Goal: Task Accomplishment & Management: Complete application form

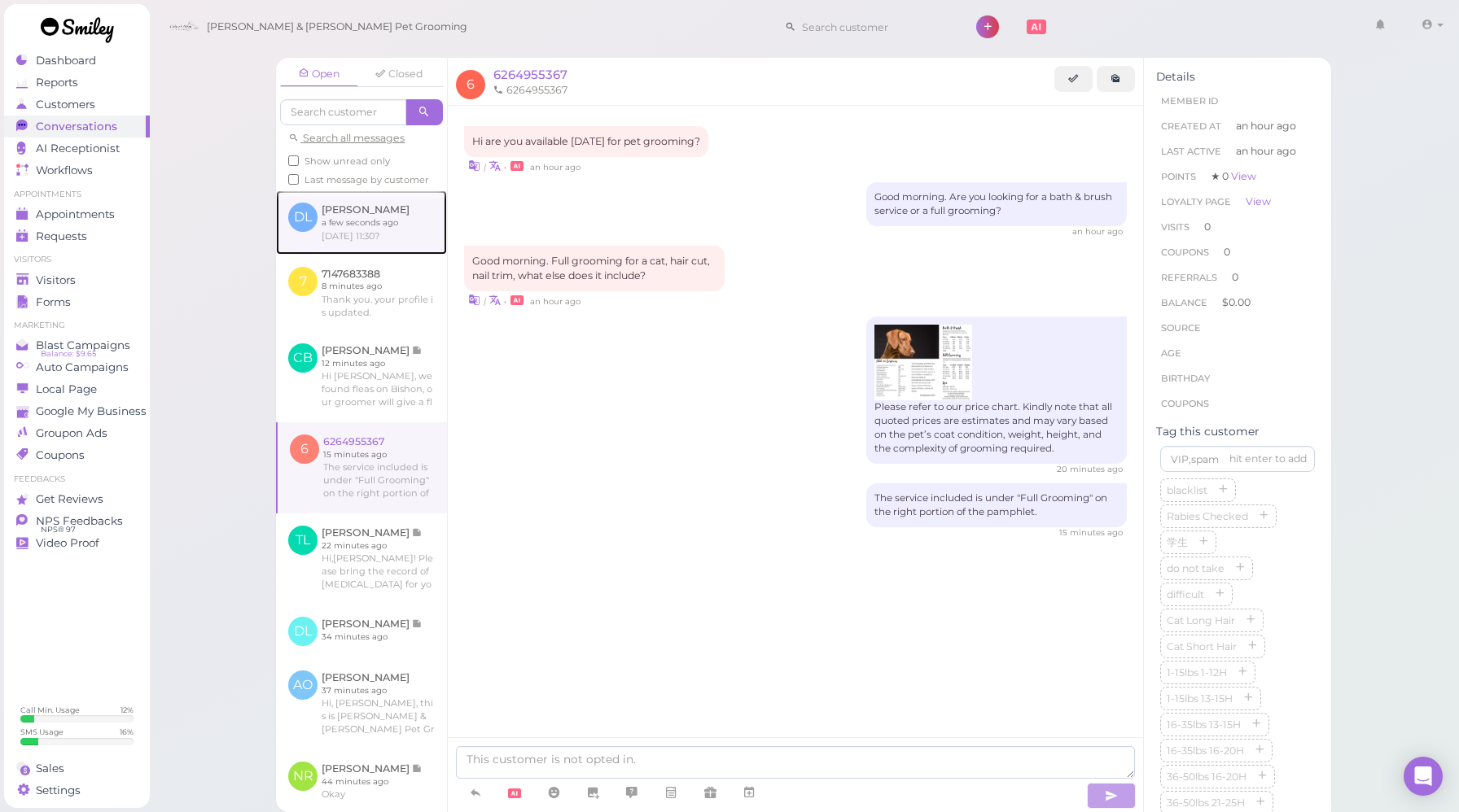
click at [403, 242] on link at bounding box center [362, 222] width 171 height 64
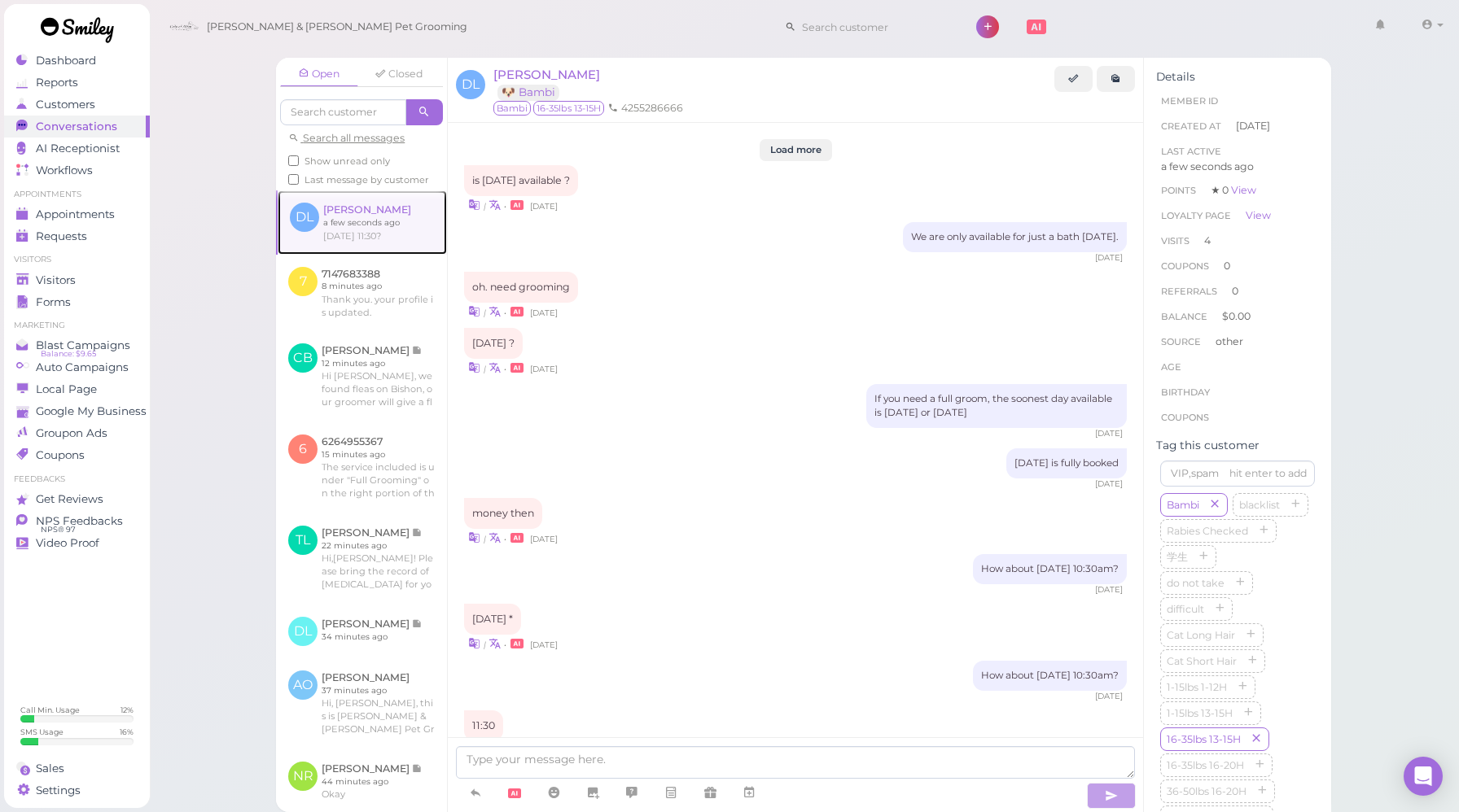
scroll to position [1727, 0]
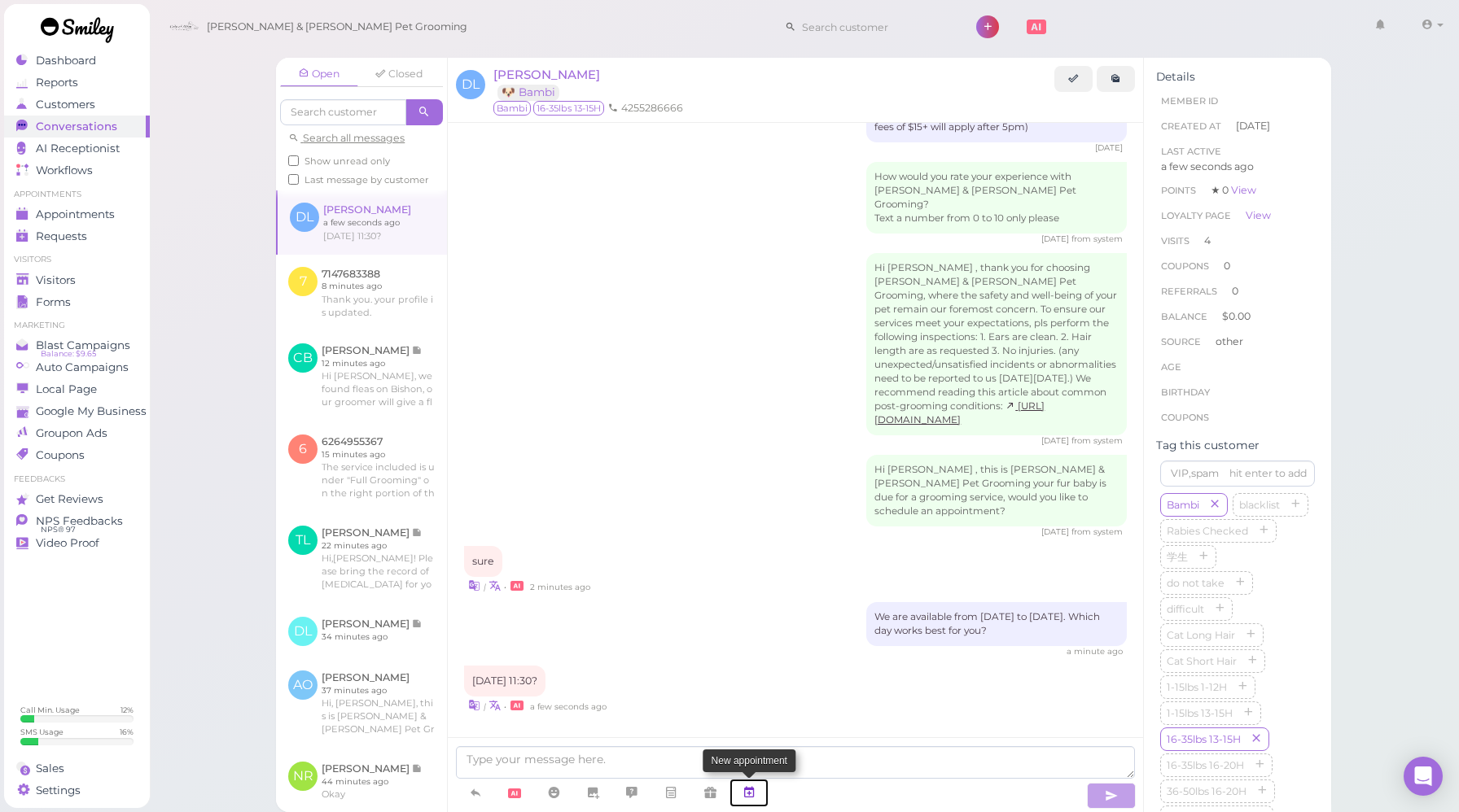
click at [749, 792] on icon at bounding box center [749, 792] width 13 height 16
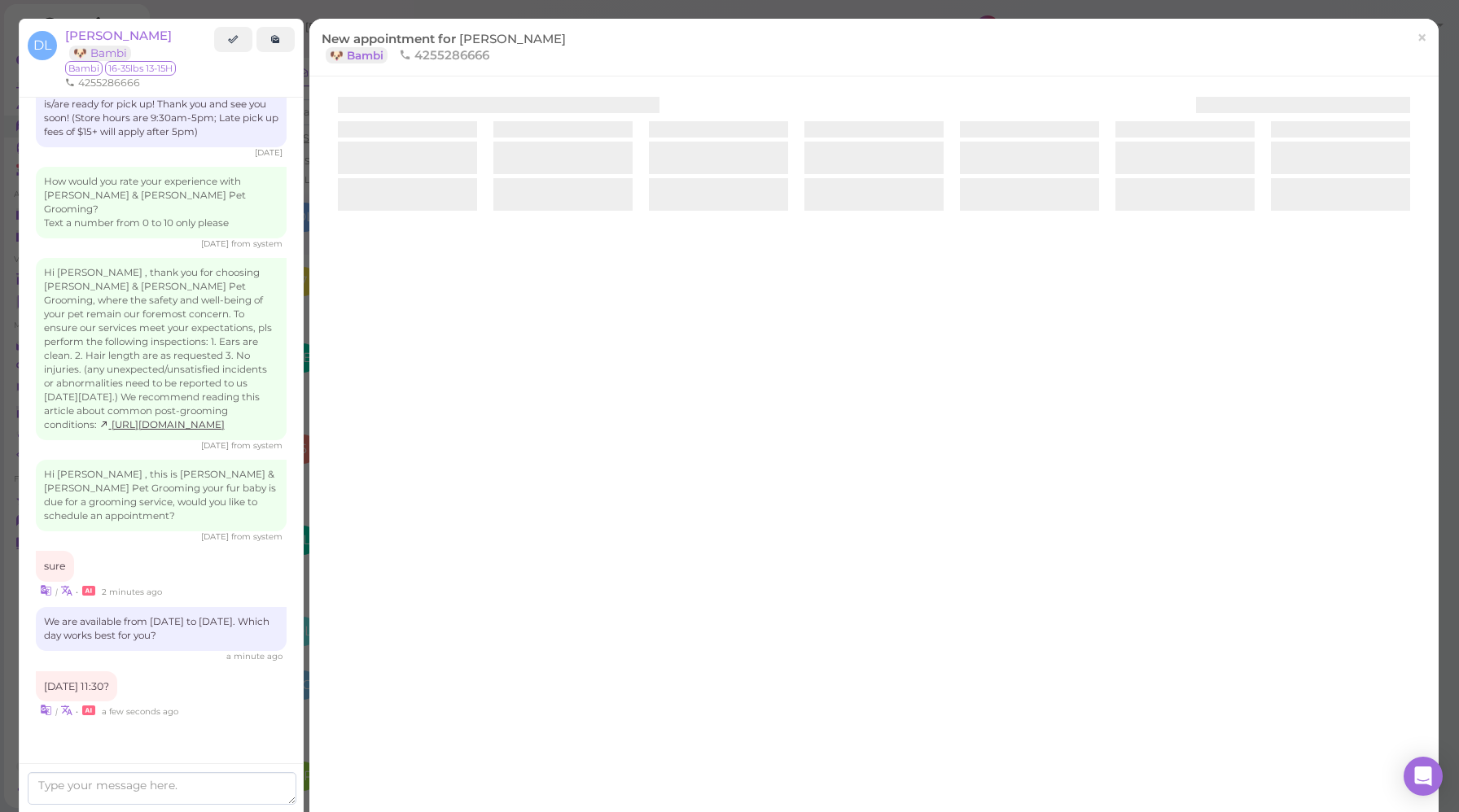
scroll to position [1732, 0]
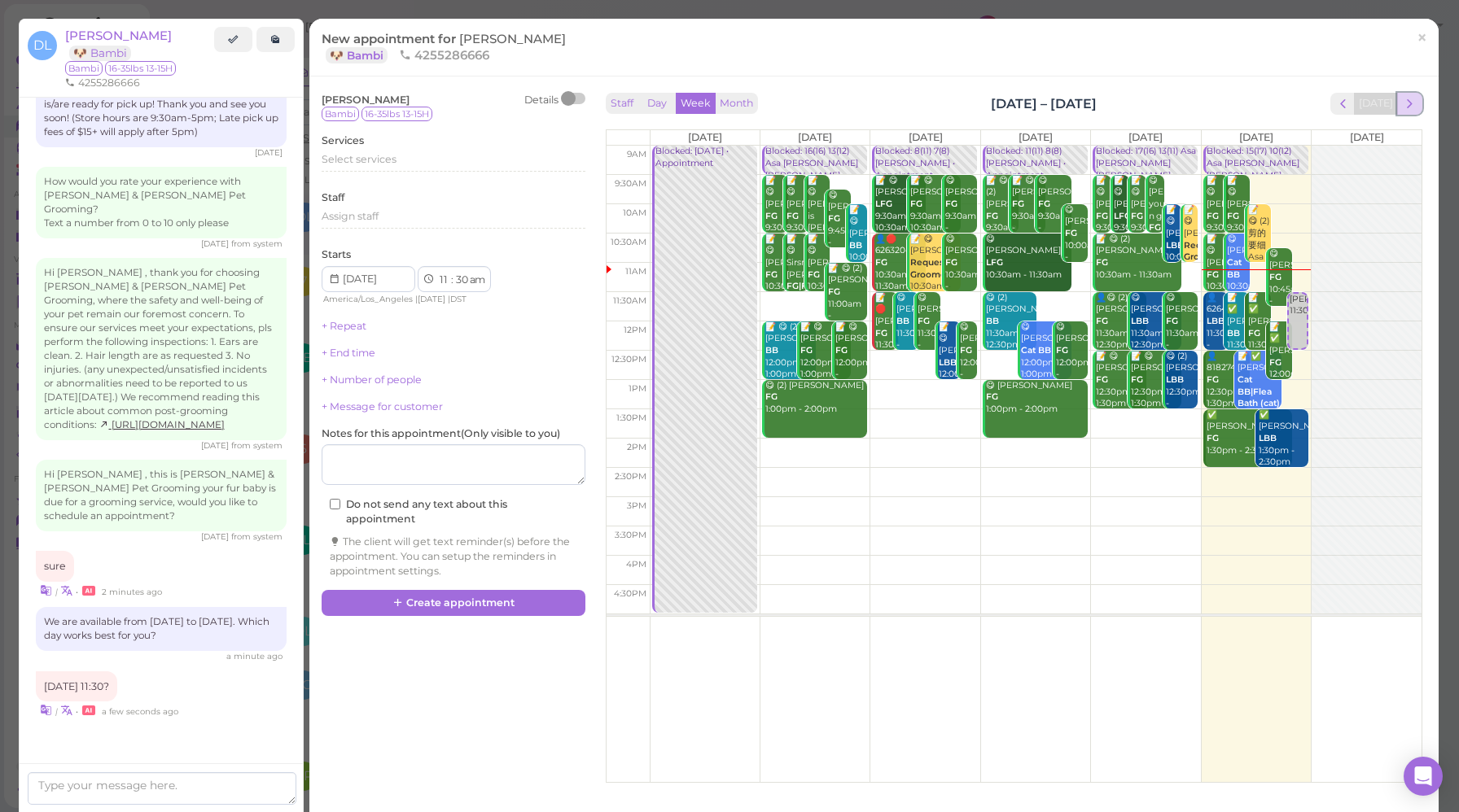
click at [1413, 107] on span "next" at bounding box center [1409, 103] width 15 height 15
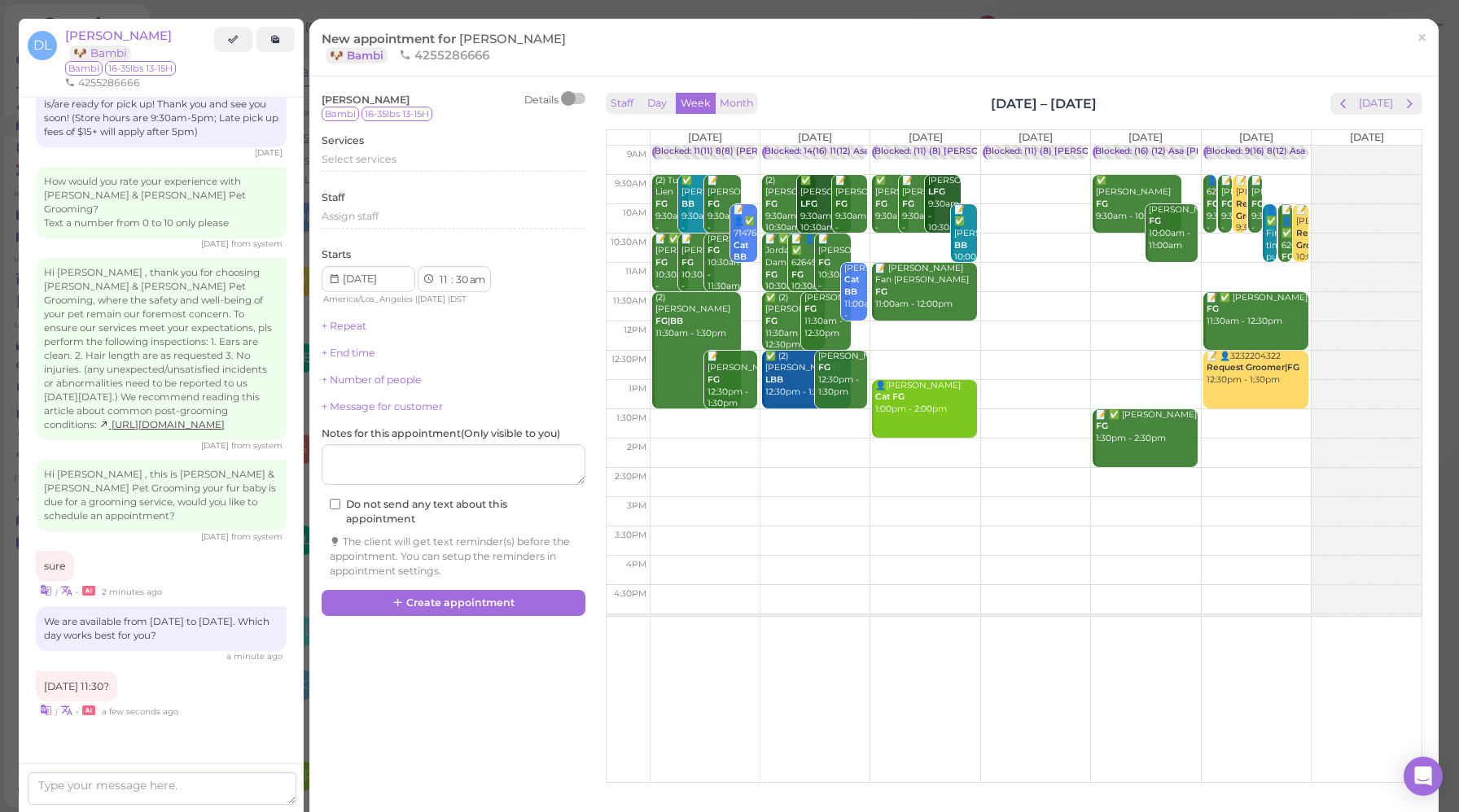
click at [979, 296] on td at bounding box center [1035, 307] width 771 height 29
type input "[DATE]"
click at [422, 161] on div "Select services" at bounding box center [454, 160] width 264 height 15
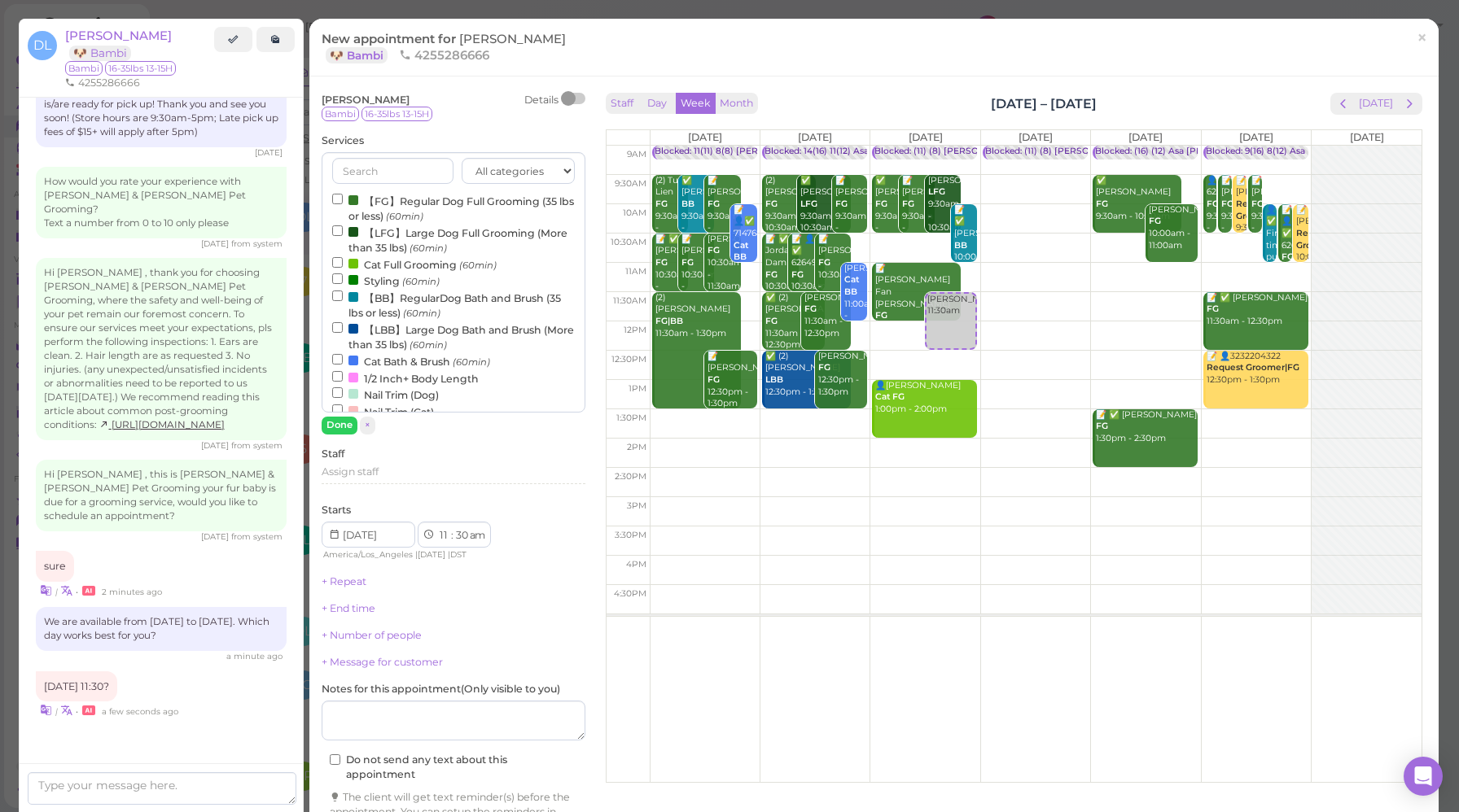
click at [414, 206] on label "【FG】Regular Dog Full Grooming (35 lbs or less) (60min)" at bounding box center [454, 208] width 243 height 32
click at [343, 204] on input "【FG】Regular Dog Full Grooming (35 lbs or less) (60min)" at bounding box center [337, 199] width 11 height 11
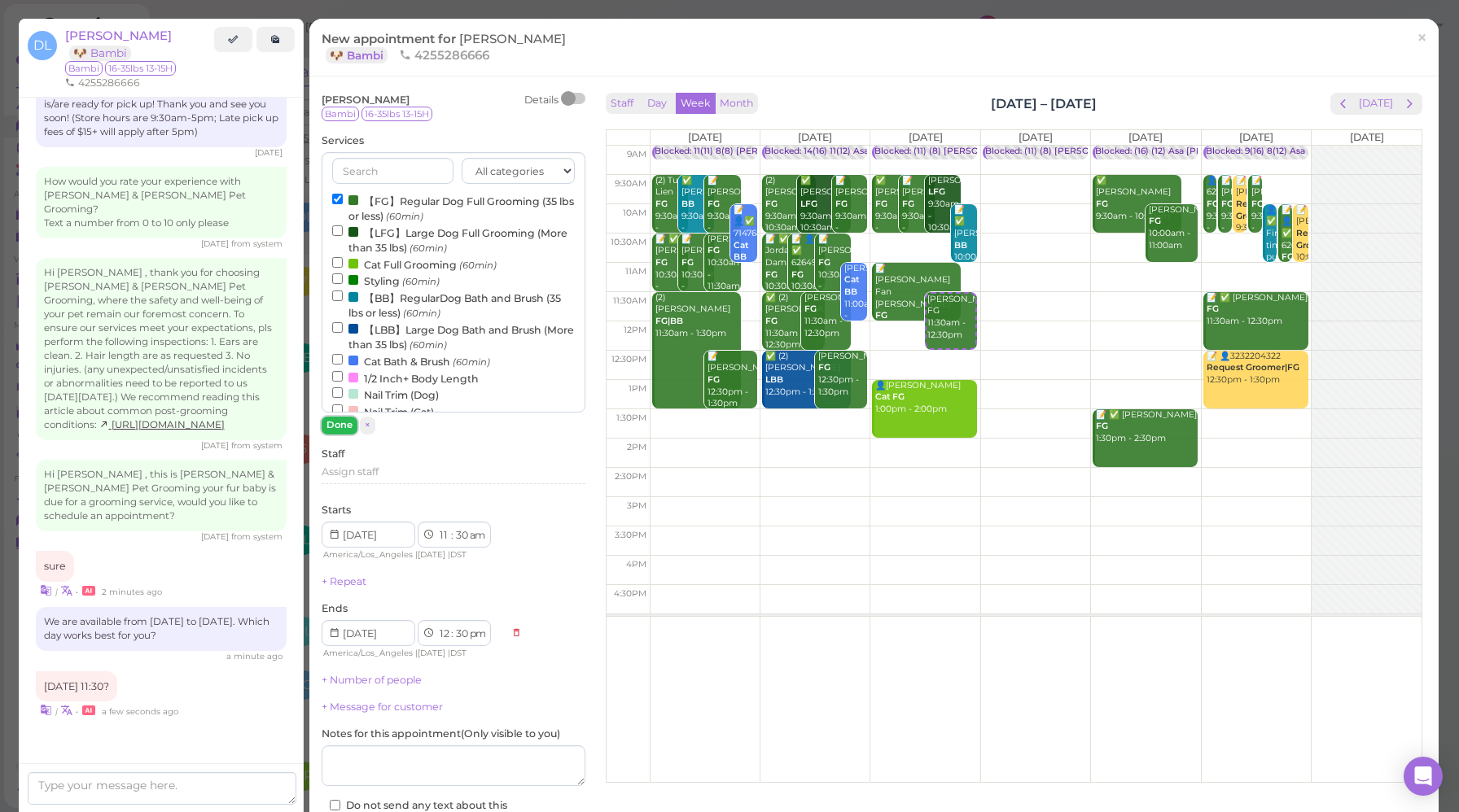
click at [345, 427] on button "Done" at bounding box center [340, 425] width 36 height 17
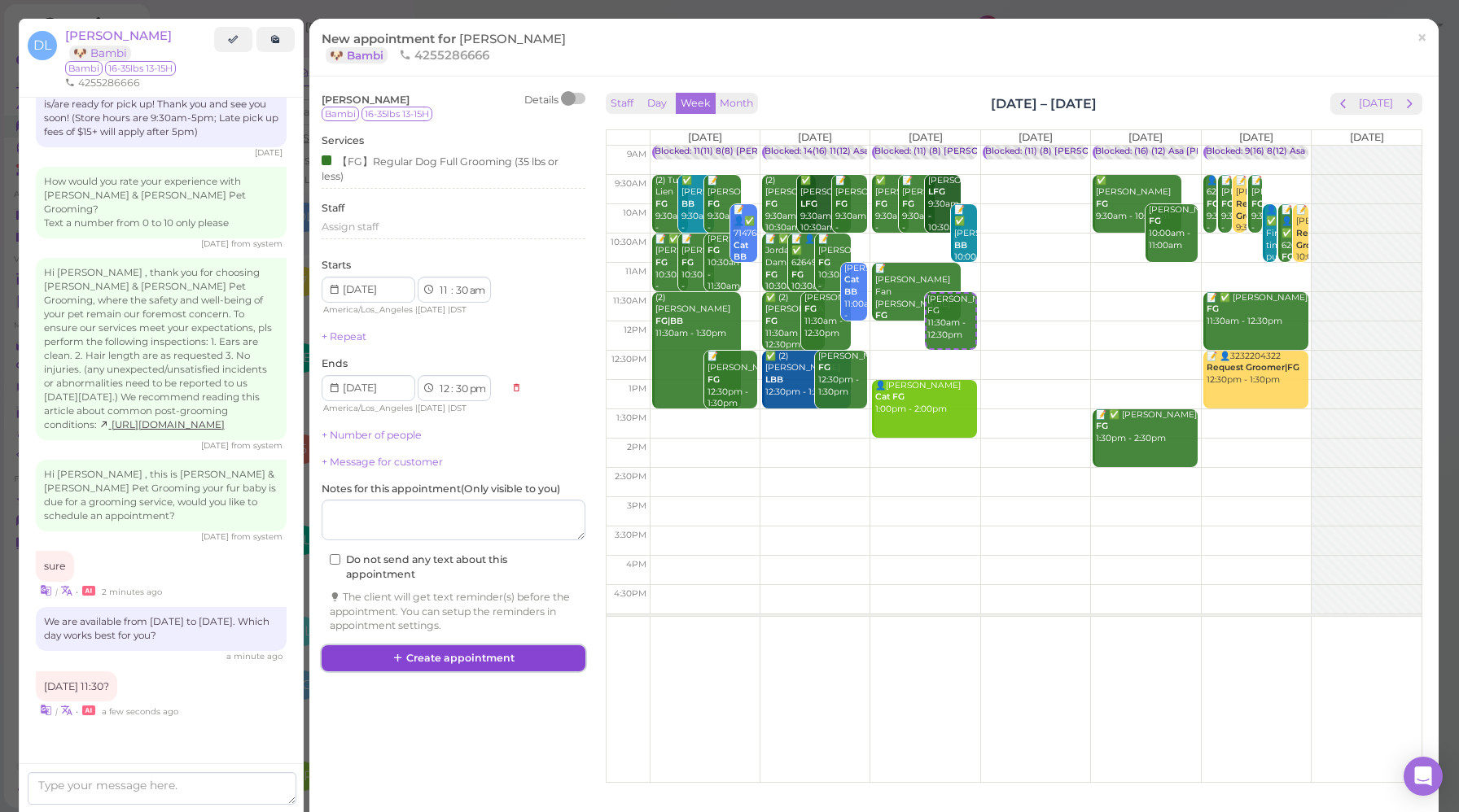
click at [434, 660] on button "Create appointment" at bounding box center [454, 659] width 264 height 26
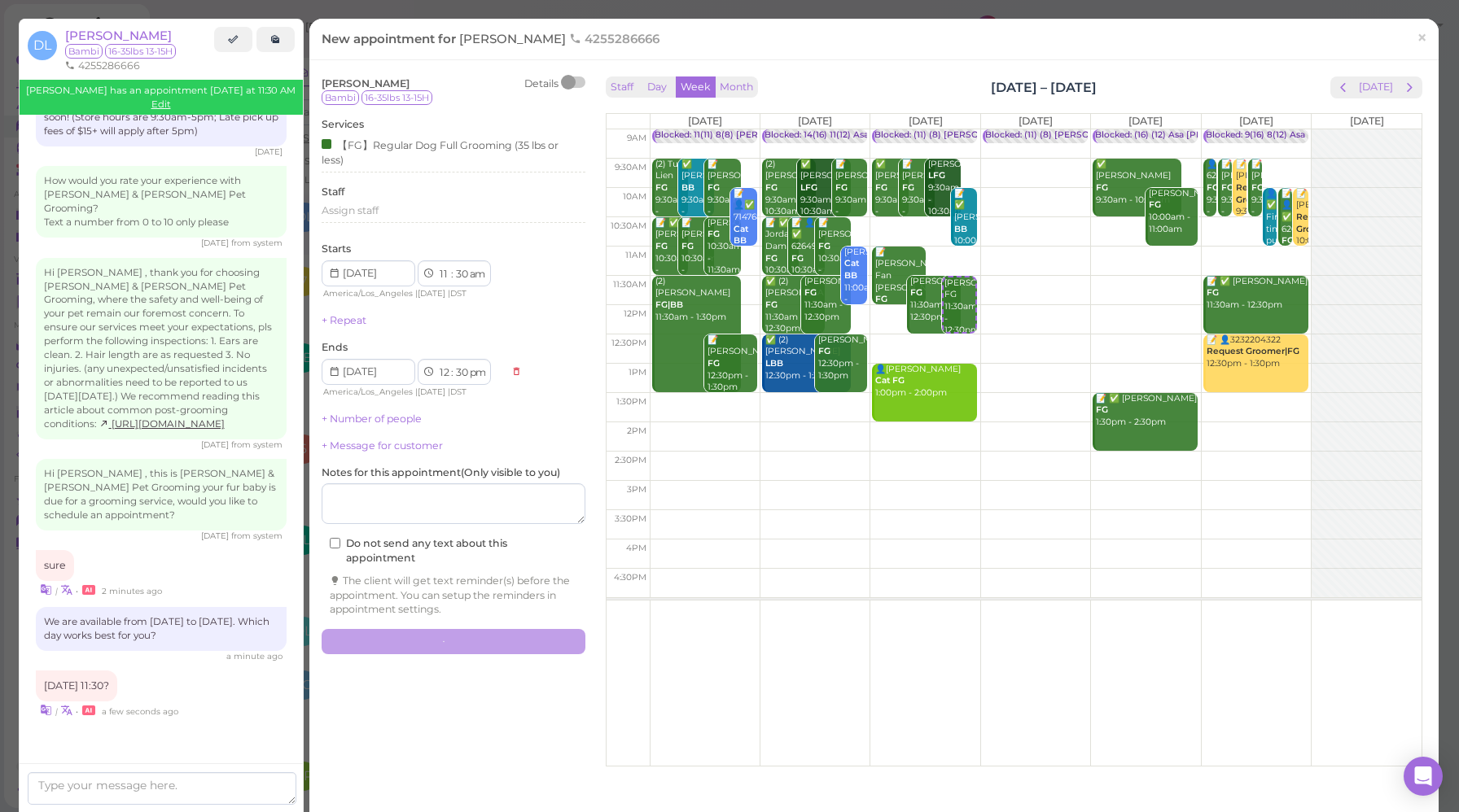
scroll to position [1727, 0]
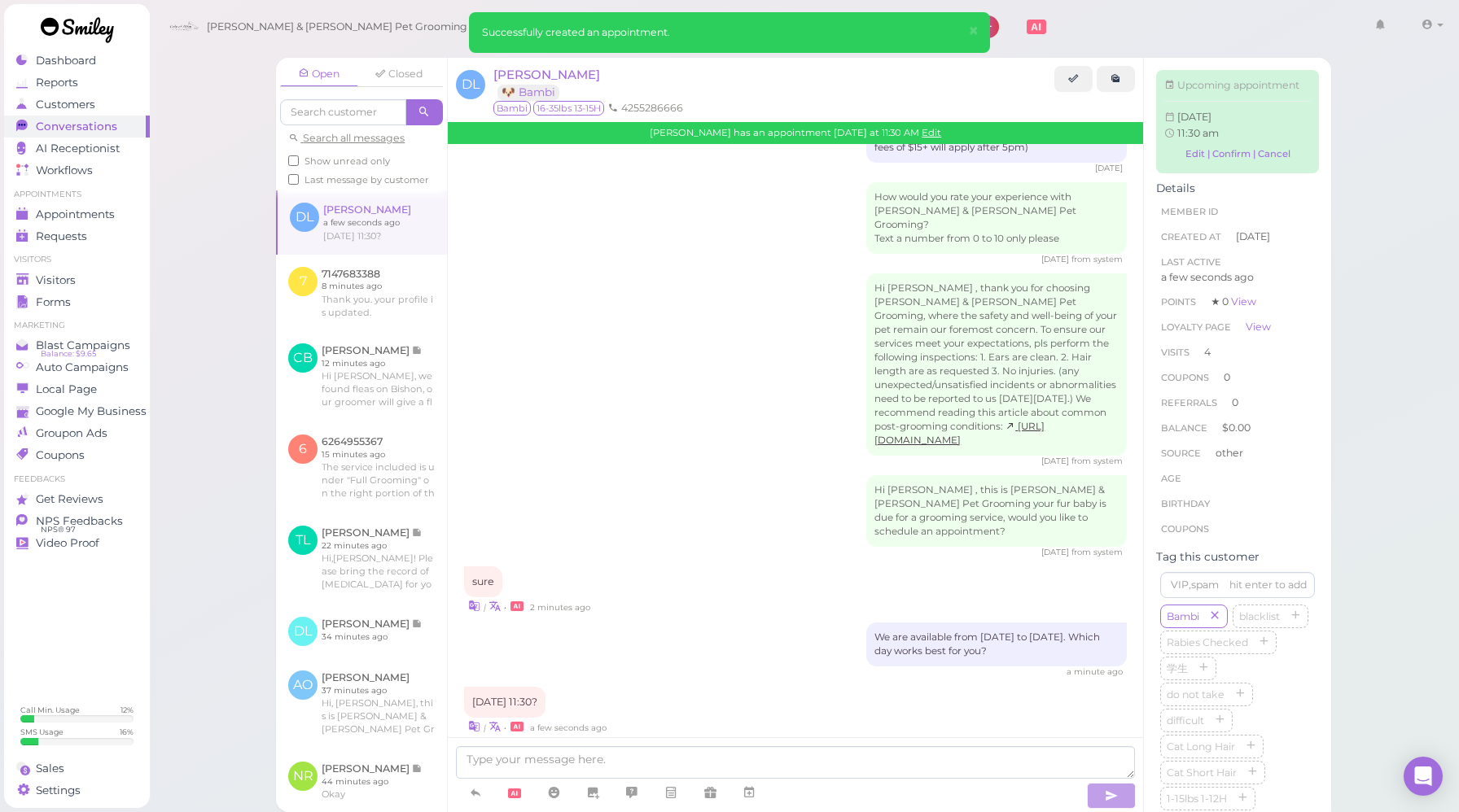
scroll to position [1896, 0]
